Goal: Navigation & Orientation: Find specific page/section

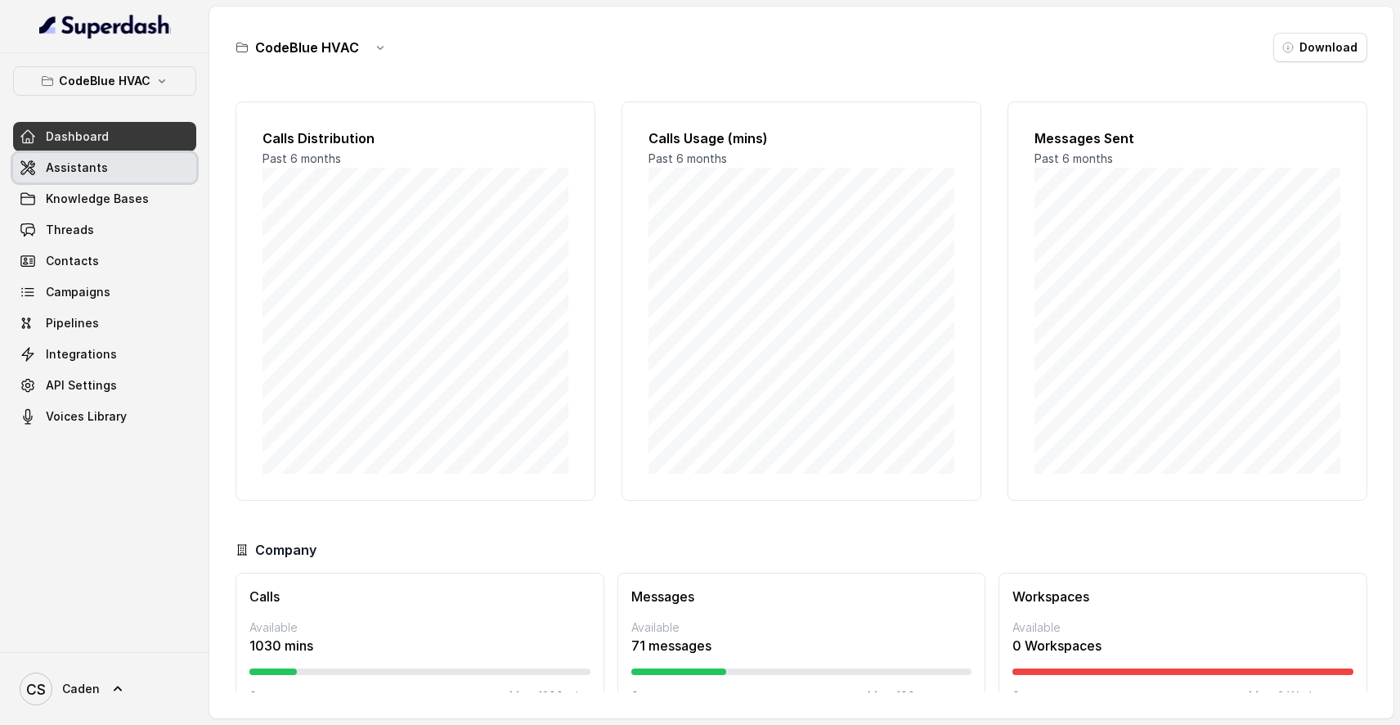
click at [107, 158] on link "Assistants" at bounding box center [104, 167] width 183 height 29
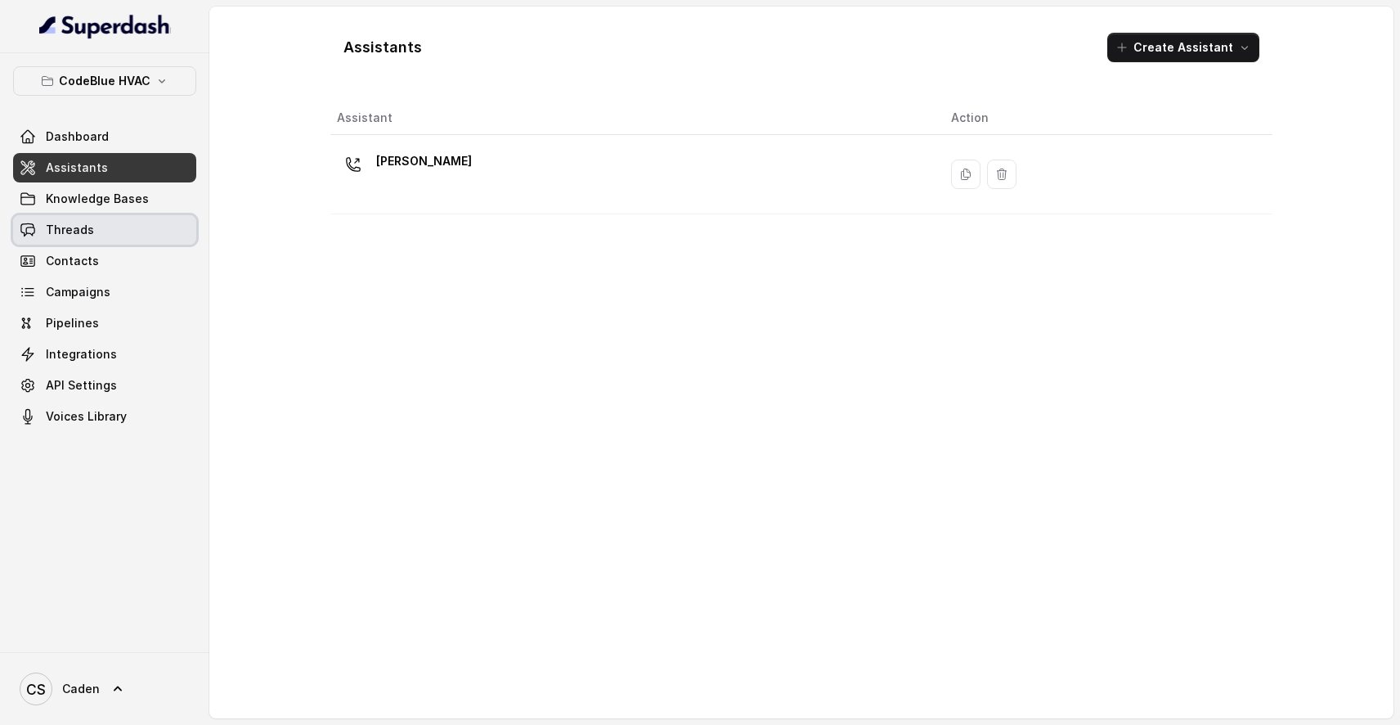
click at [101, 221] on link "Threads" at bounding box center [104, 229] width 183 height 29
